Goal: Task Accomplishment & Management: Use online tool/utility

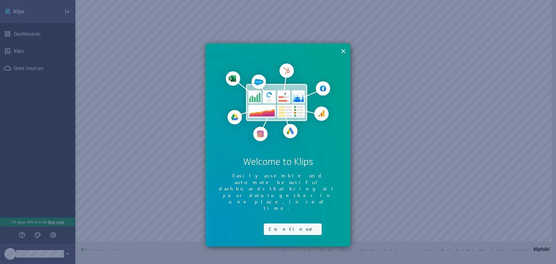
click at [275, 223] on button "Continue" at bounding box center [293, 229] width 58 height 12
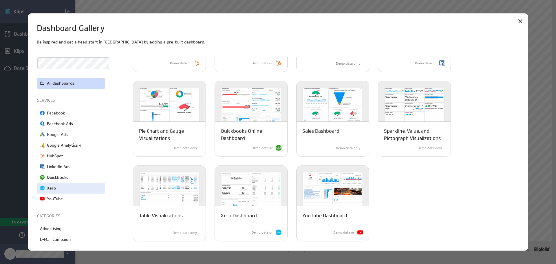
scroll to position [29, 0]
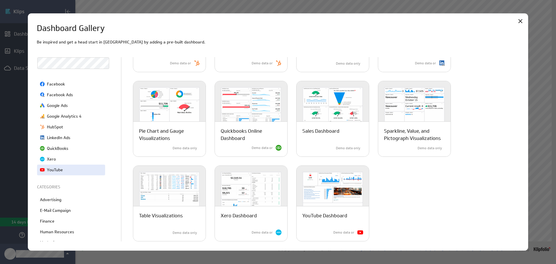
click at [59, 168] on p "YouTube" at bounding box center [55, 170] width 16 height 6
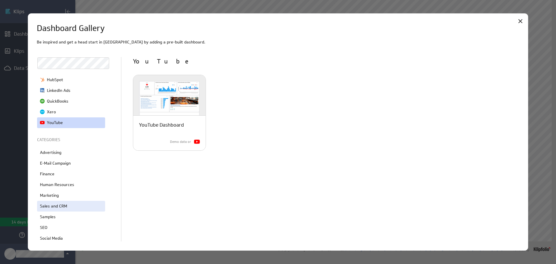
scroll to position [89, 0]
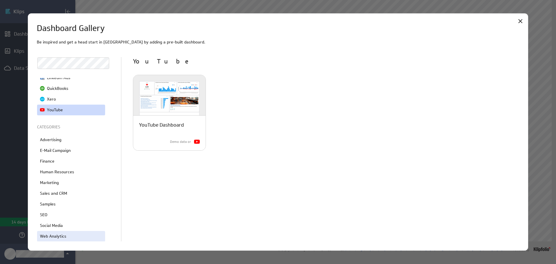
click at [59, 238] on p "Web Analytics" at bounding box center [53, 236] width 26 height 6
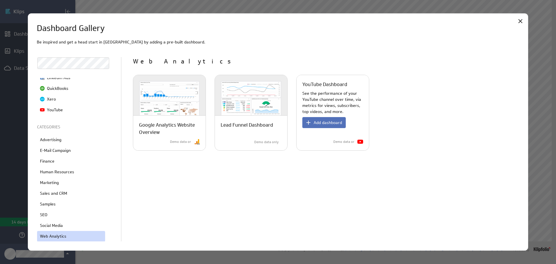
click at [322, 85] on div "YouTube Dashboard See the performance of your YouTube channel over time, via me…" at bounding box center [332, 112] width 72 height 75
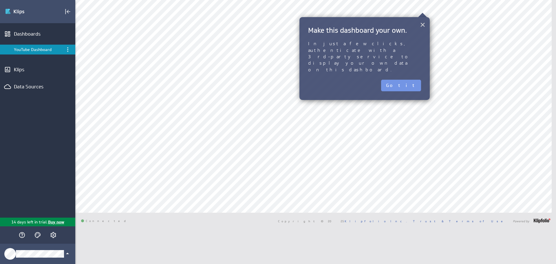
click at [423, 24] on button "×" at bounding box center [422, 25] width 5 height 12
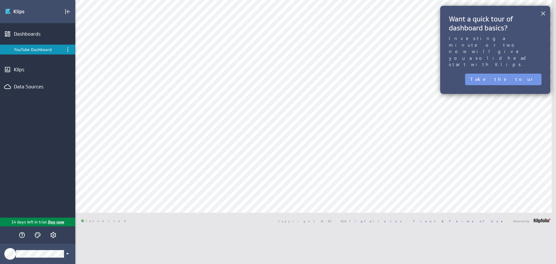
click at [542, 13] on button "×" at bounding box center [542, 14] width 5 height 12
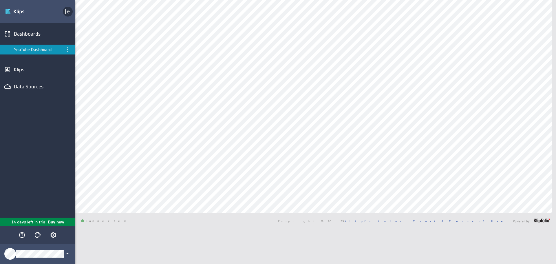
click at [66, 12] on rect "Collapse" at bounding box center [65, 11] width 1 height 5
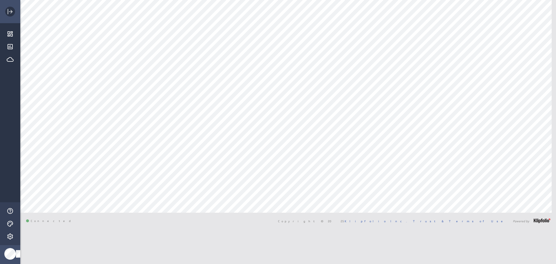
click at [10, 10] on icon "Expand" at bounding box center [10, 11] width 7 height 7
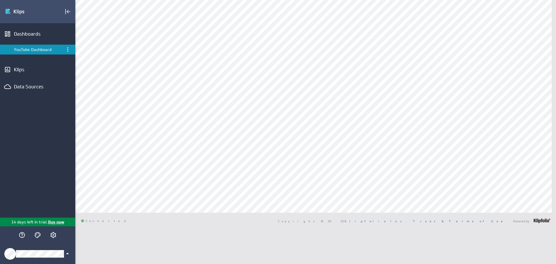
click at [65, 252] on icon "Klipfolio Account" at bounding box center [67, 253] width 7 height 7
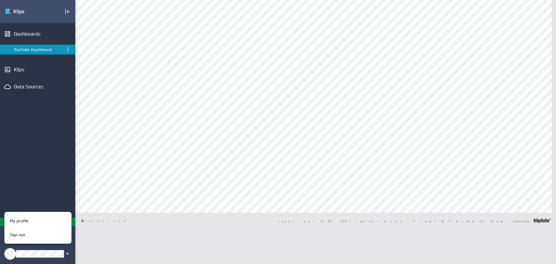
click at [65, 252] on div at bounding box center [278, 132] width 556 height 264
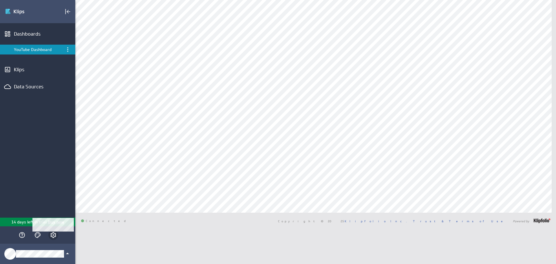
click at [53, 235] on icon "Account and settings" at bounding box center [53, 234] width 1 height 1
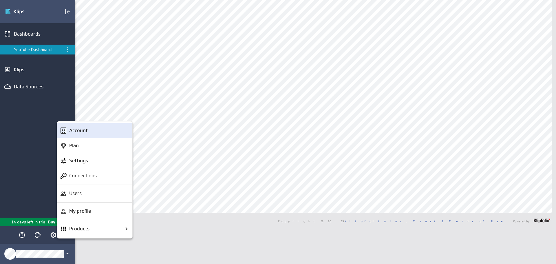
click at [76, 132] on p "Account" at bounding box center [78, 130] width 19 height 7
